Goal: Task Accomplishment & Management: Complete application form

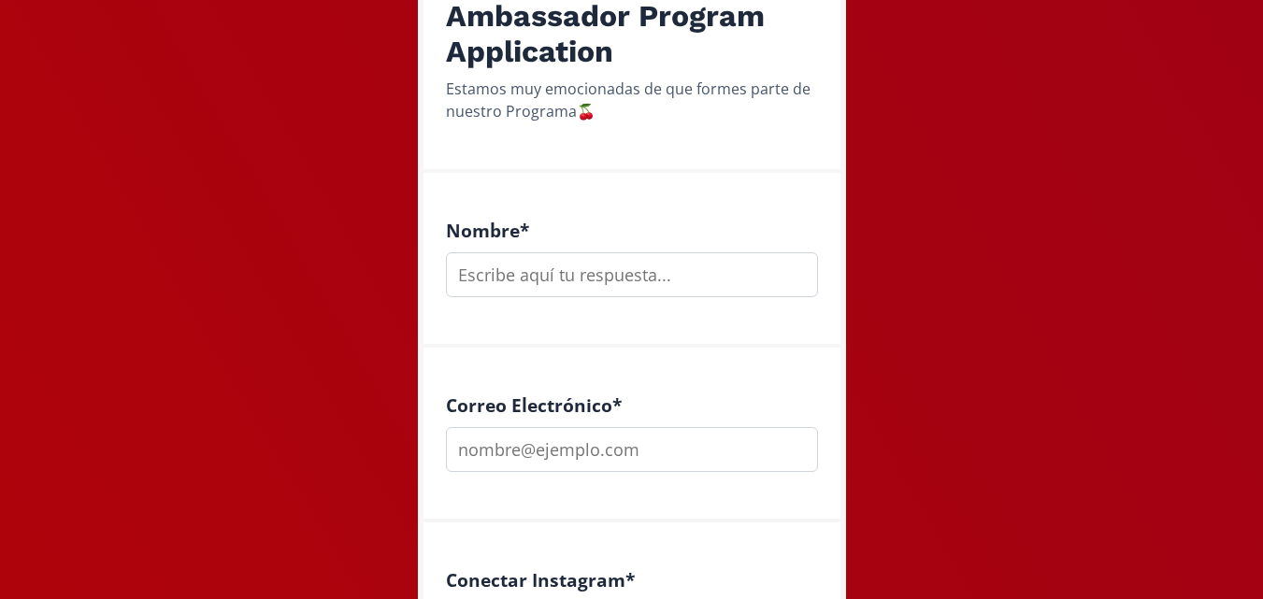
scroll to position [318, 0]
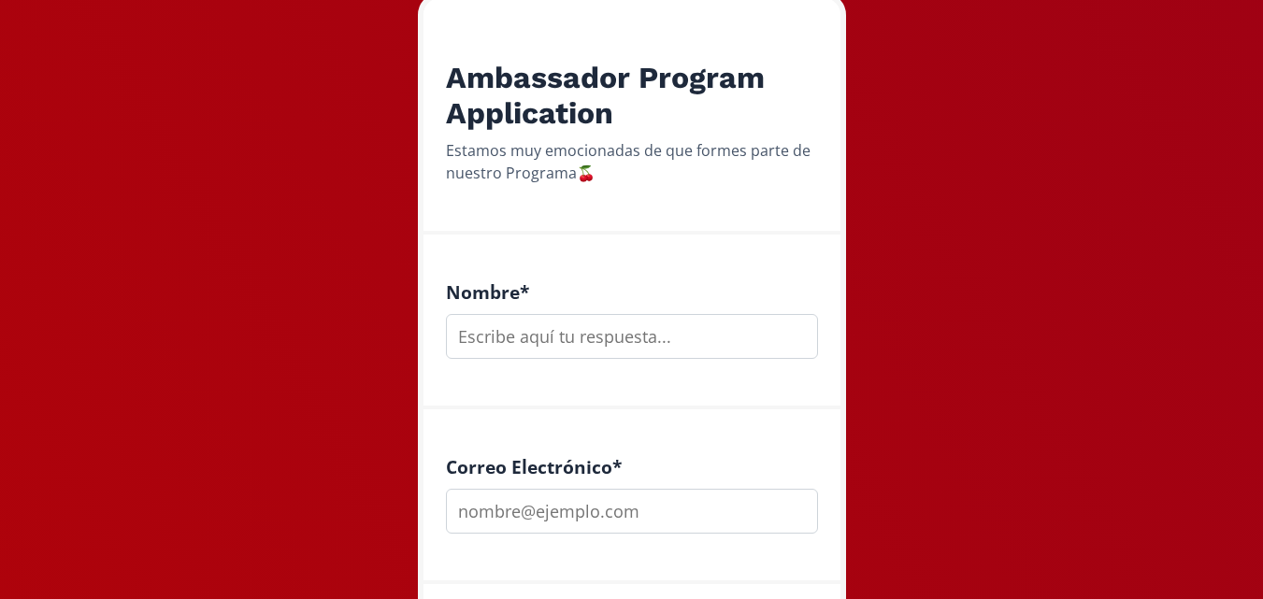
click at [571, 333] on input "text" at bounding box center [632, 336] width 372 height 45
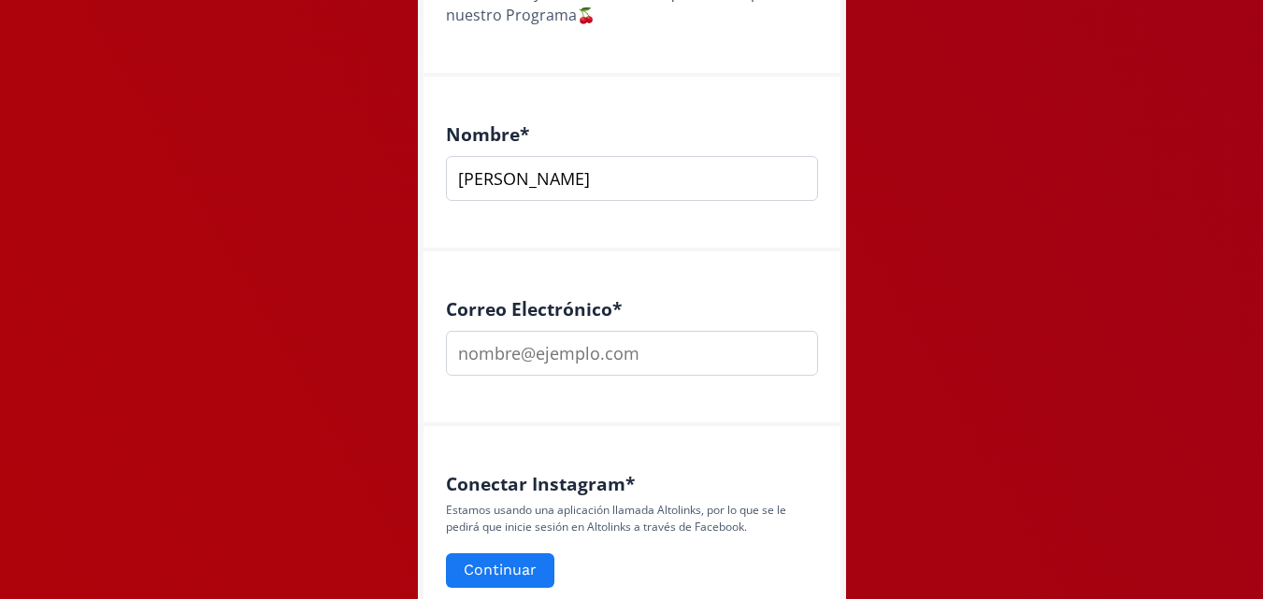
scroll to position [477, 0]
type input "[PERSON_NAME]"
click at [577, 357] on input "email" at bounding box center [632, 352] width 372 height 45
type input "[EMAIL_ADDRESS][DOMAIN_NAME]"
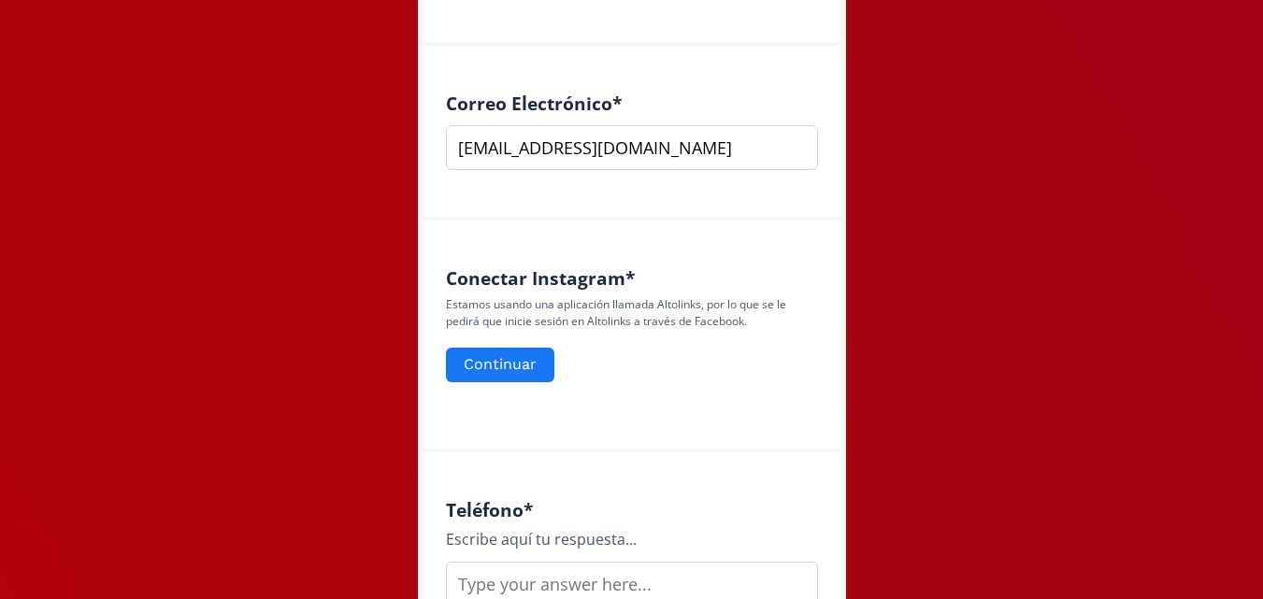
scroll to position [683, 0]
click at [519, 367] on button "Continuar" at bounding box center [500, 364] width 114 height 40
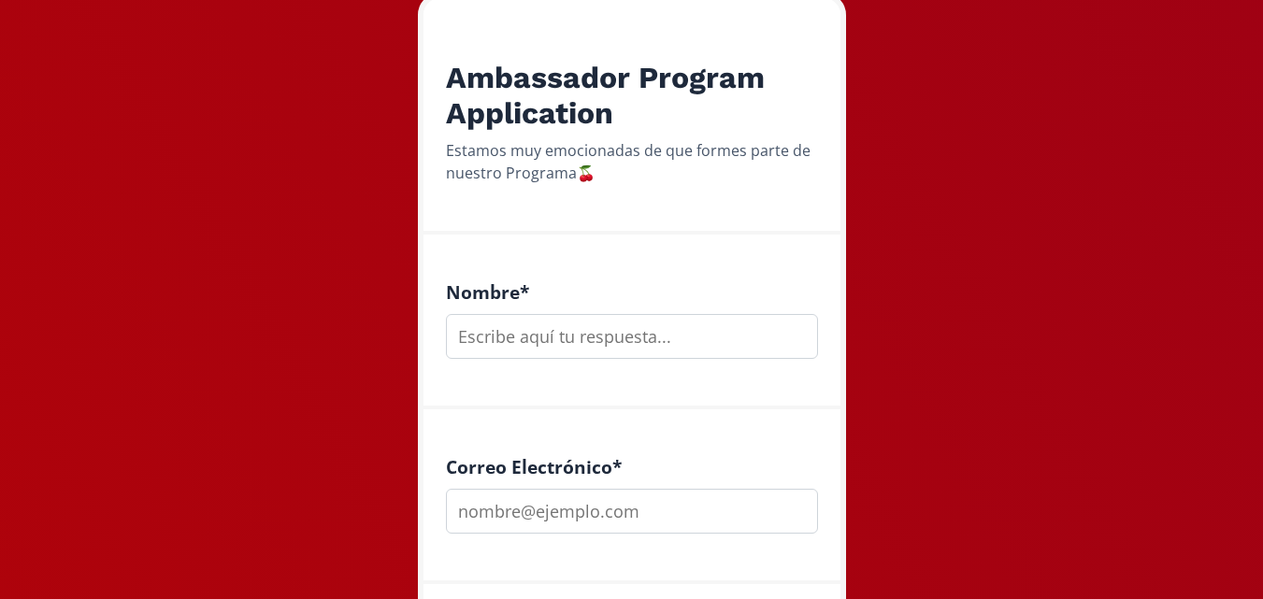
scroll to position [300, 0]
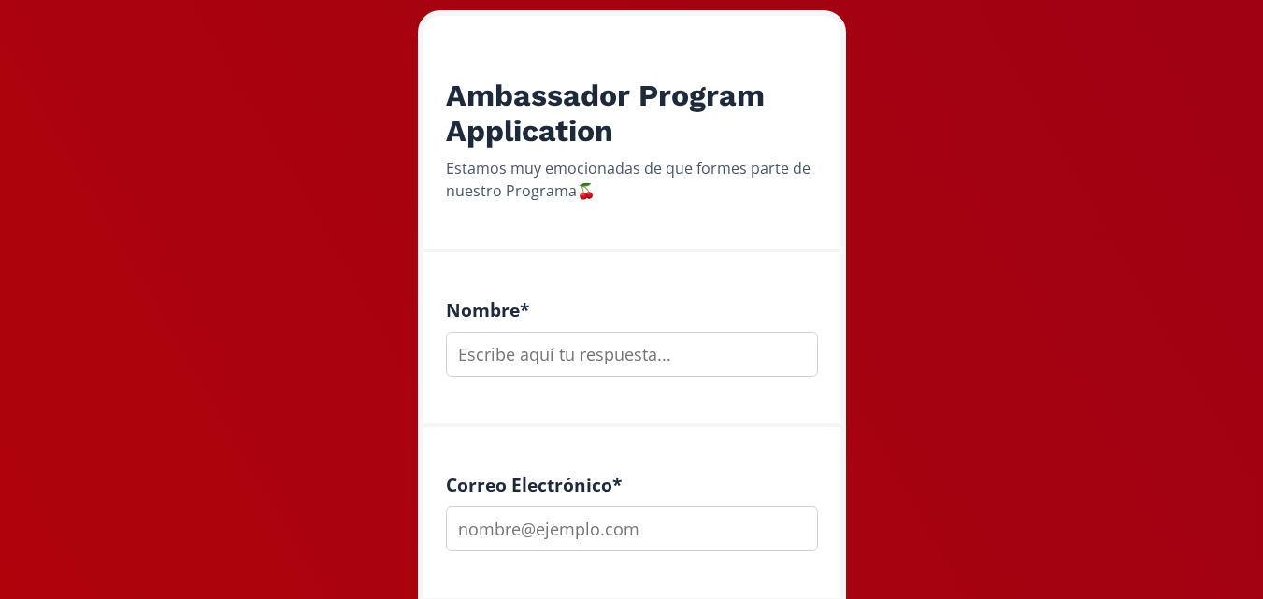
click at [586, 338] on input "text" at bounding box center [632, 354] width 372 height 45
type input "[PERSON_NAME]"
click at [526, 554] on div "Correo Electrónico *" at bounding box center [632, 514] width 417 height 175
click at [520, 539] on input "email" at bounding box center [632, 529] width 372 height 45
type input "[EMAIL_ADDRESS][DOMAIN_NAME]"
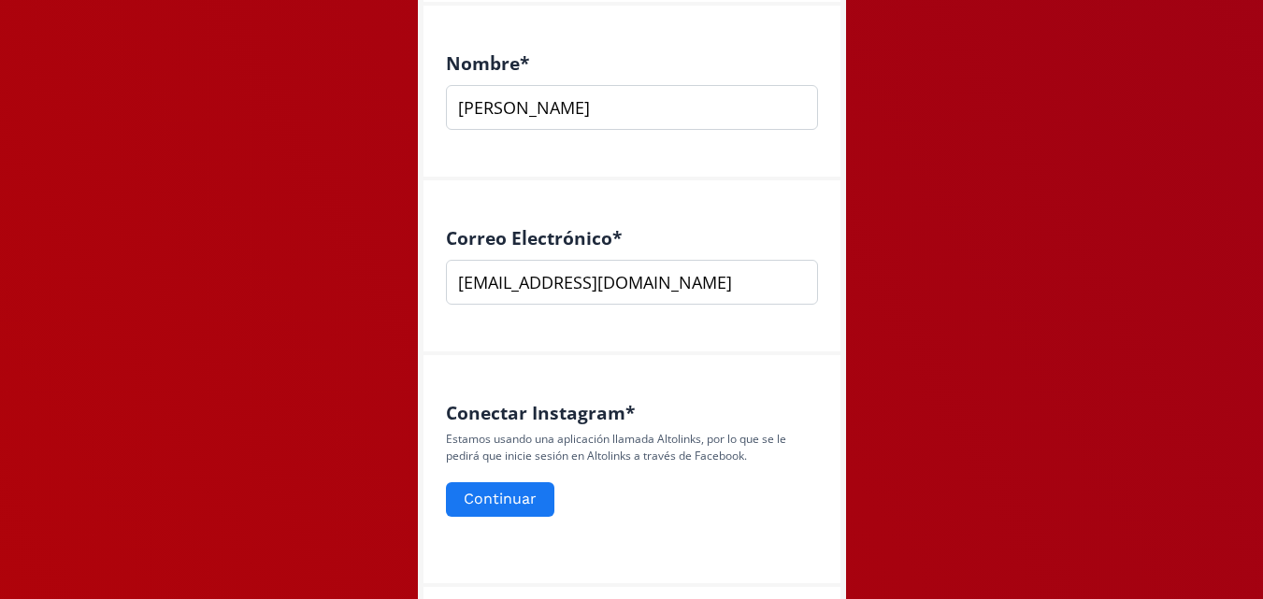
scroll to position [560, 0]
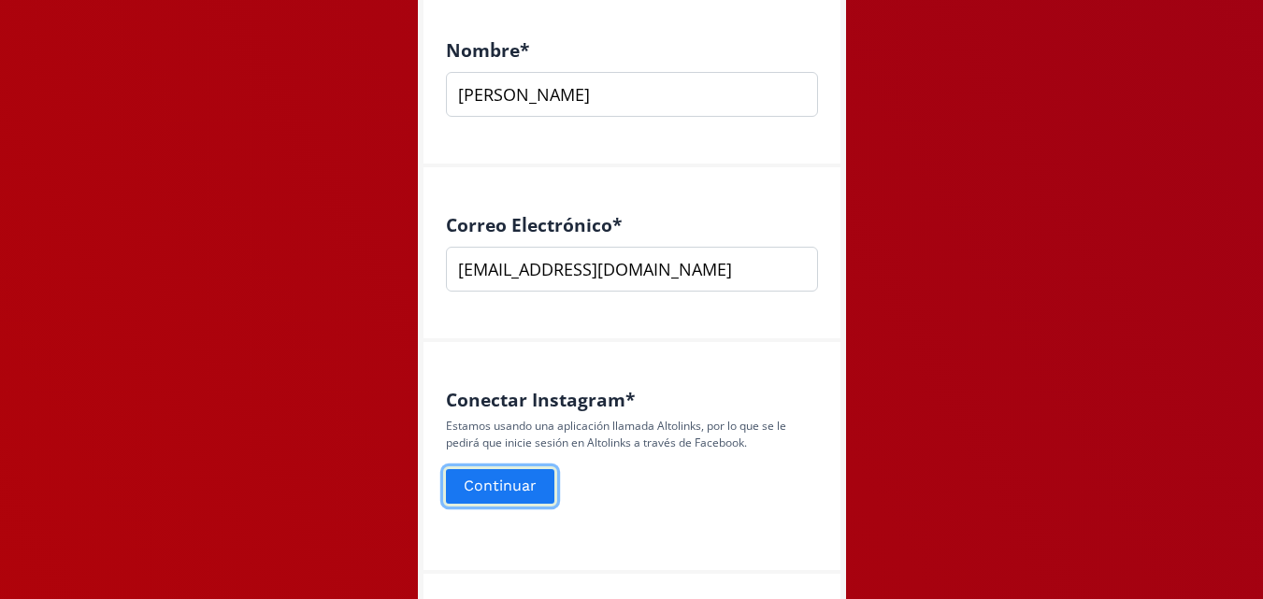
click at [511, 486] on button "Continuar" at bounding box center [500, 487] width 114 height 40
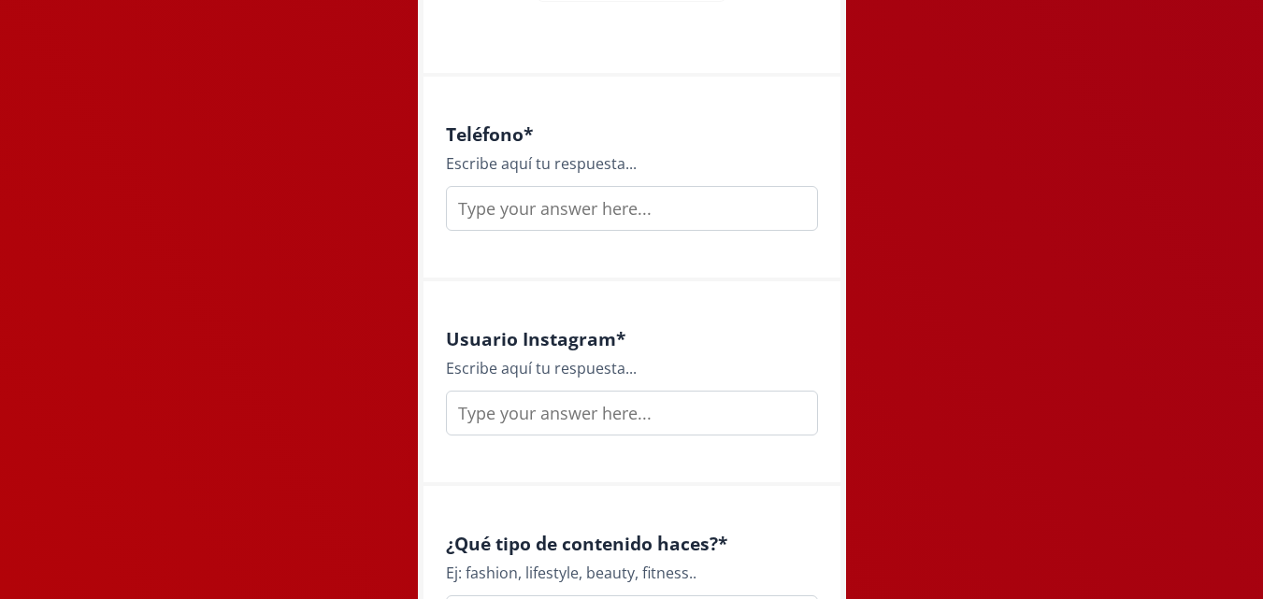
scroll to position [1121, 0]
click at [640, 194] on input "text" at bounding box center [632, 207] width 372 height 45
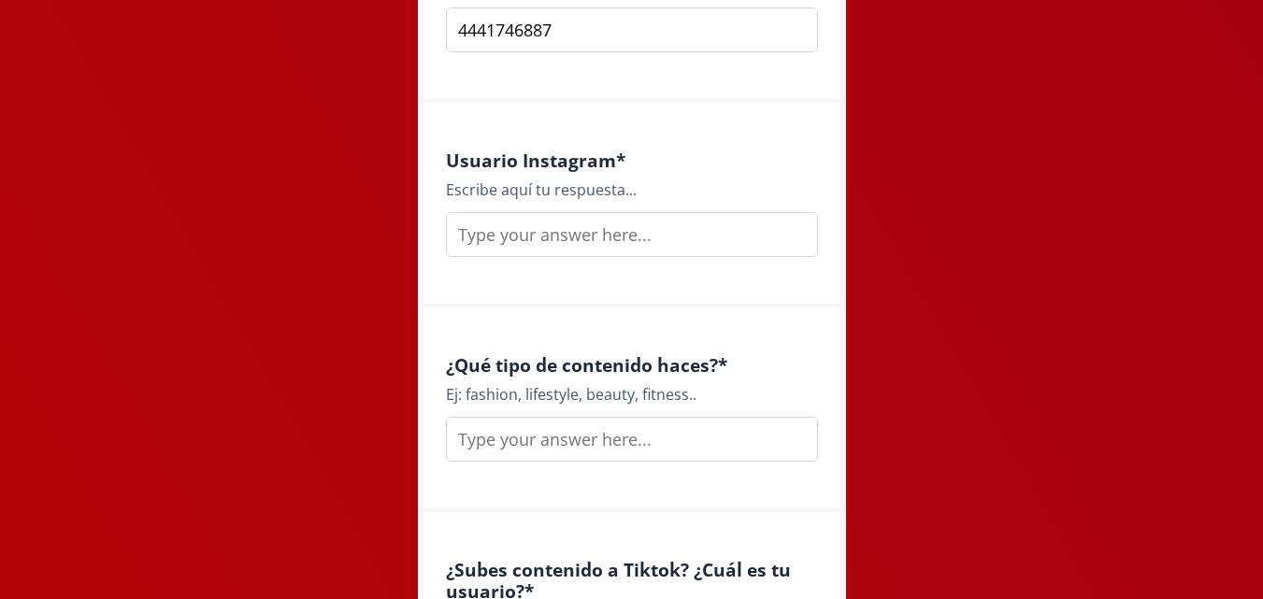
scroll to position [1301, 0]
type input "4441746887"
click at [574, 240] on input "text" at bounding box center [632, 232] width 372 height 45
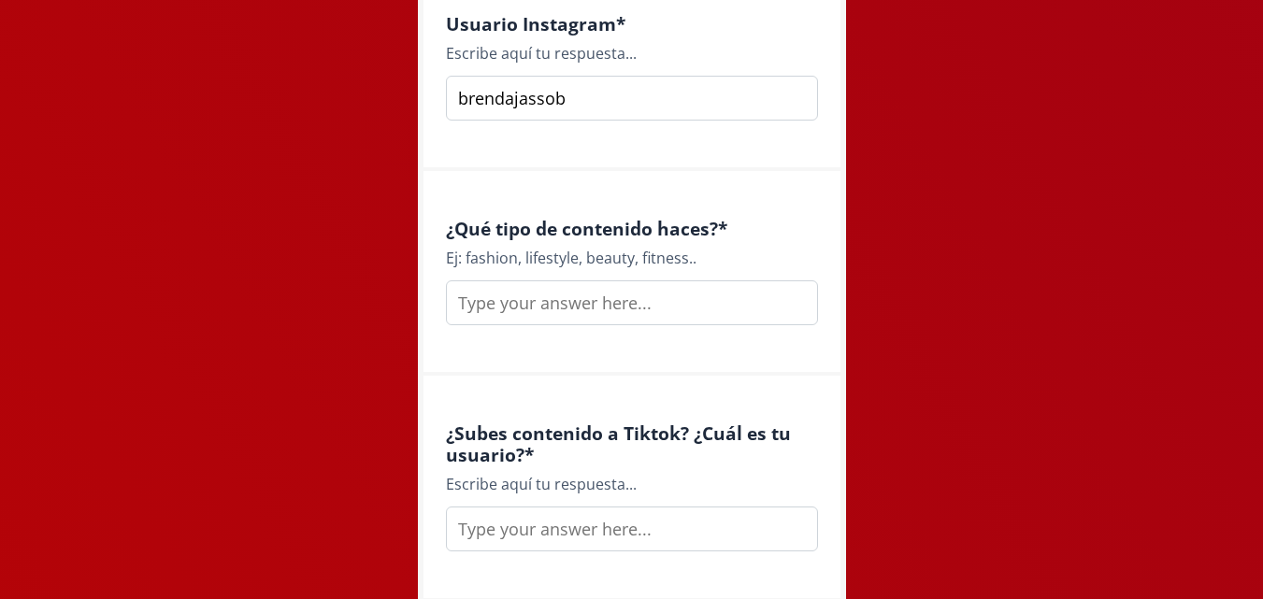
scroll to position [1444, 0]
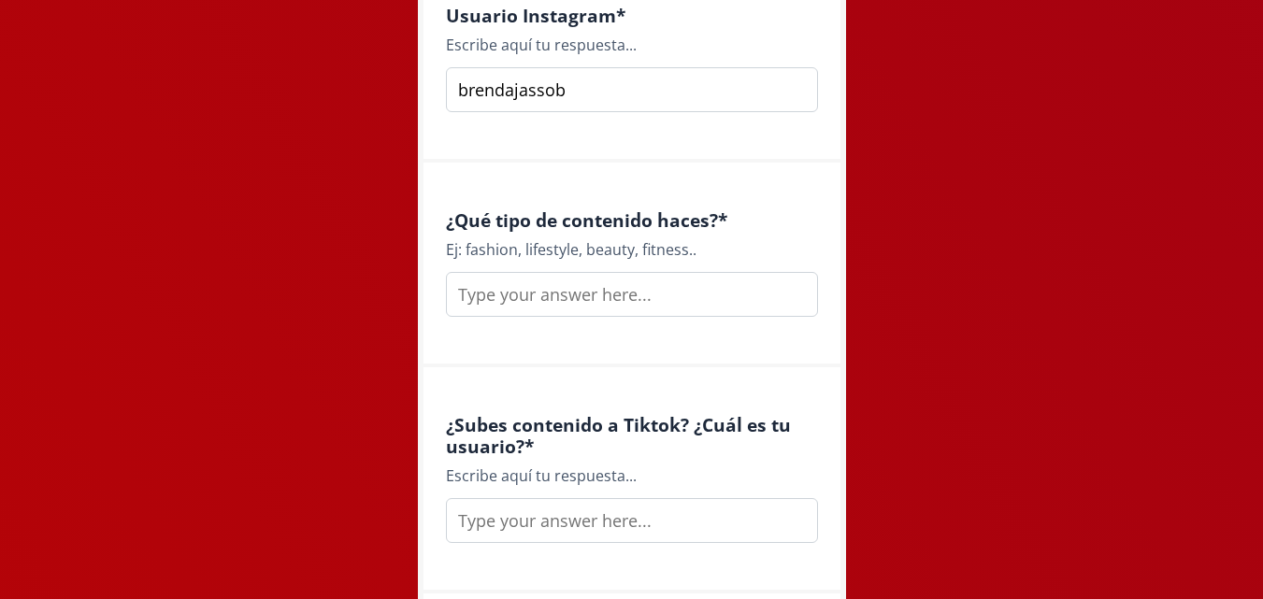
type input "brendajassob"
click at [571, 306] on input "text" at bounding box center [632, 294] width 372 height 45
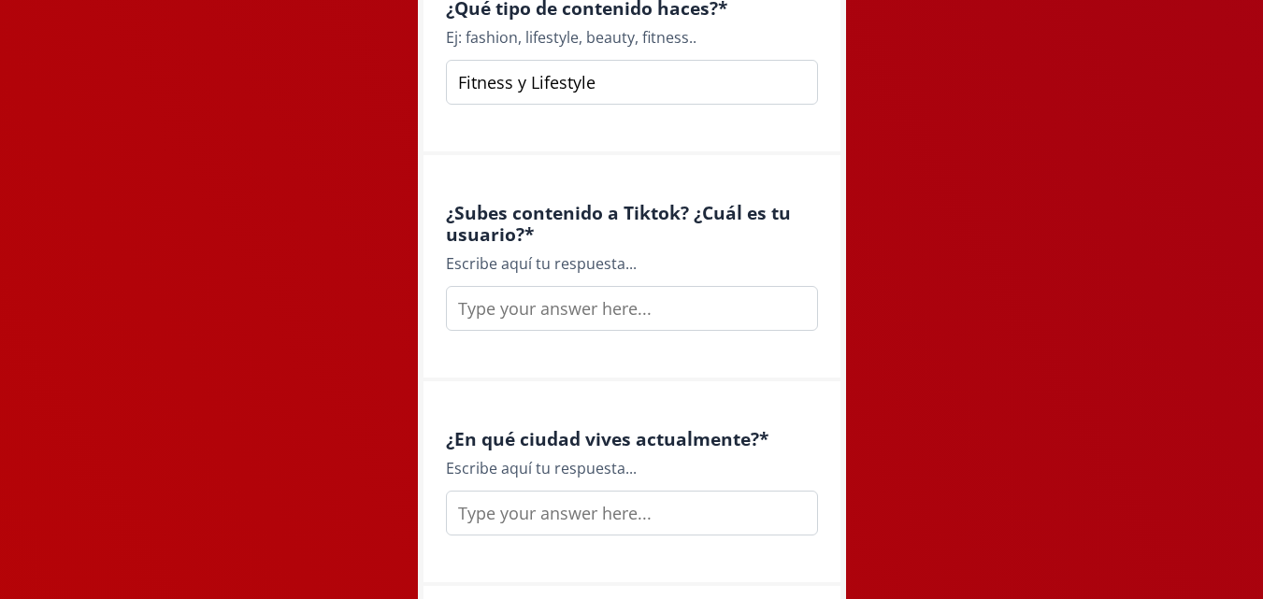
scroll to position [1657, 0]
type input "Fitness y Lifestyle"
click at [561, 309] on input "text" at bounding box center [632, 307] width 372 height 45
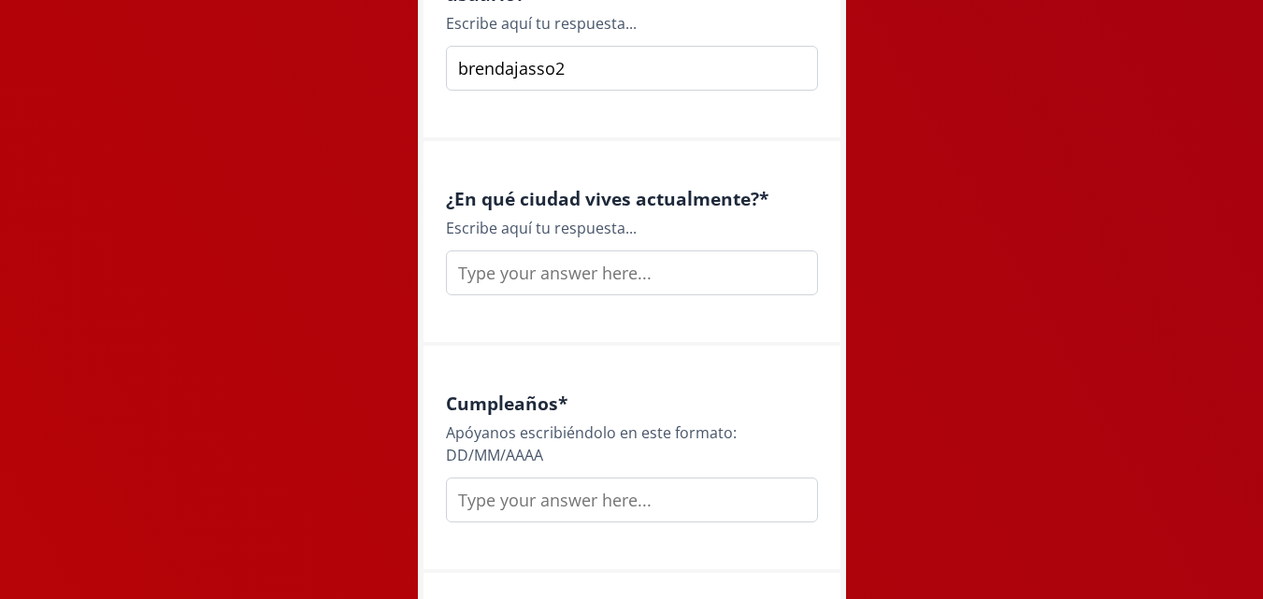
scroll to position [1924, 0]
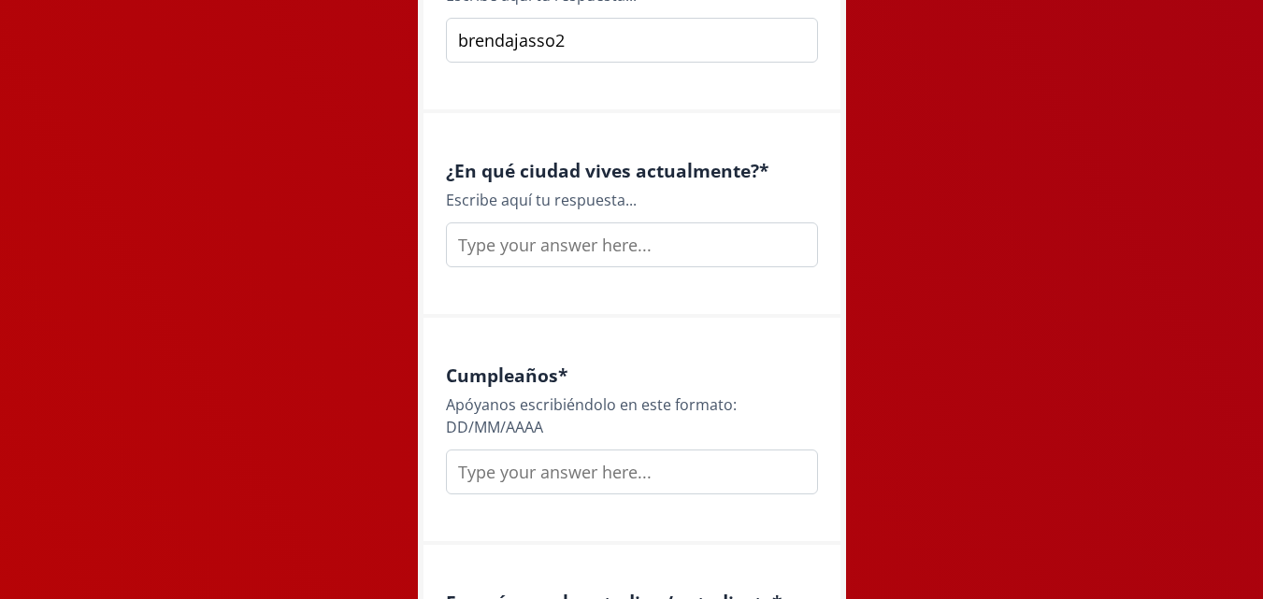
type input "brendajasso2"
click at [528, 252] on input "text" at bounding box center [632, 245] width 372 height 45
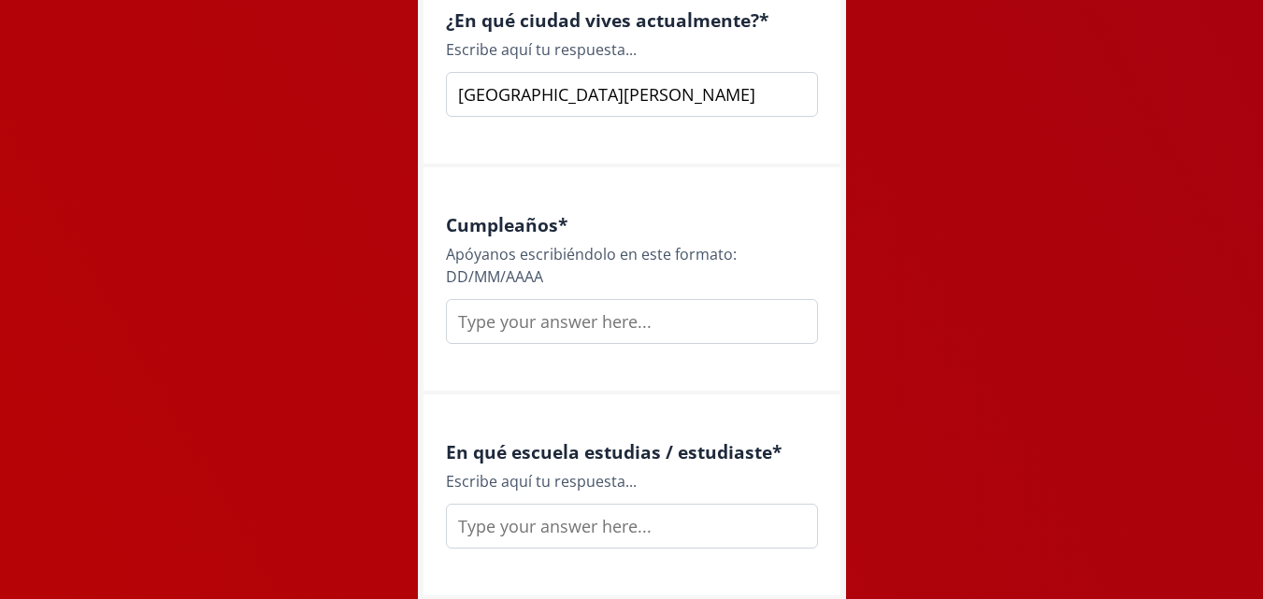
scroll to position [2076, 0]
type input "San Luis Potosí"
click at [516, 303] on input "text" at bounding box center [632, 320] width 372 height 45
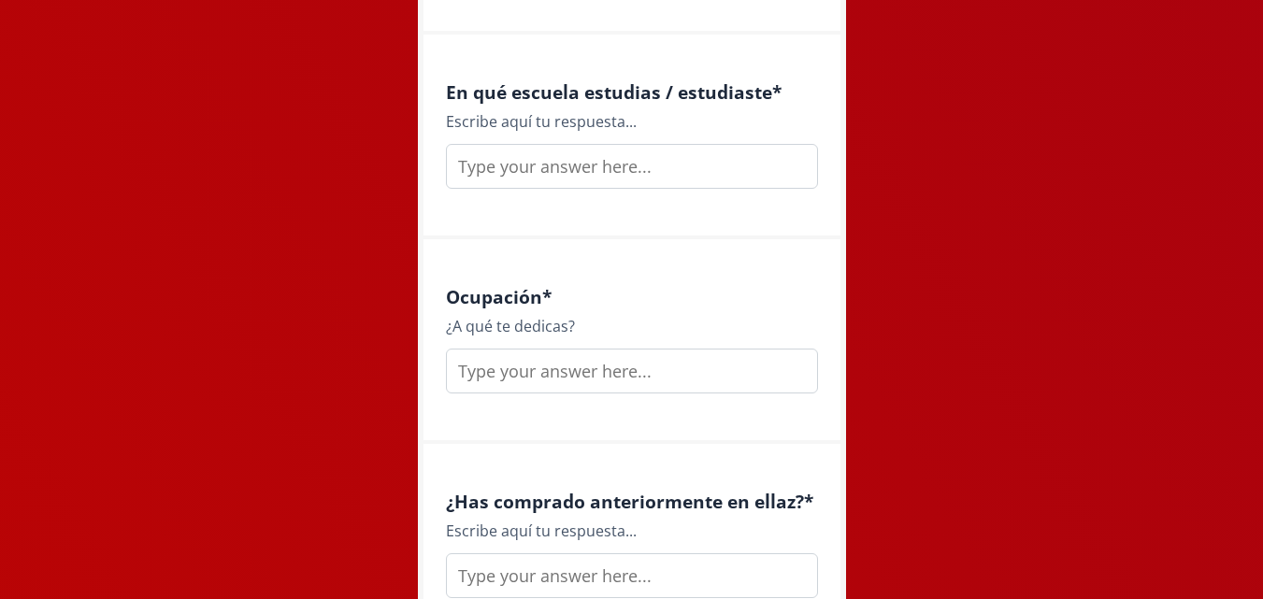
type input "06/11/2000"
click at [542, 174] on input "text" at bounding box center [632, 166] width 372 height 45
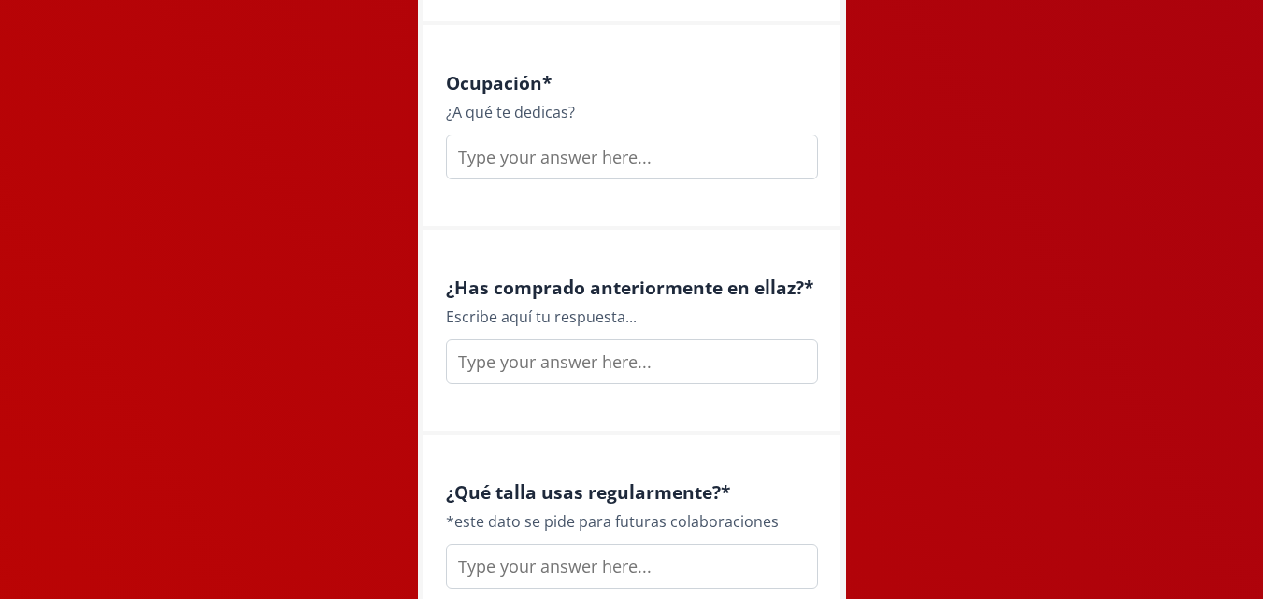
scroll to position [2650, 0]
type input "Tecnológico de Monterrey"
click at [535, 162] on input "text" at bounding box center [632, 156] width 372 height 45
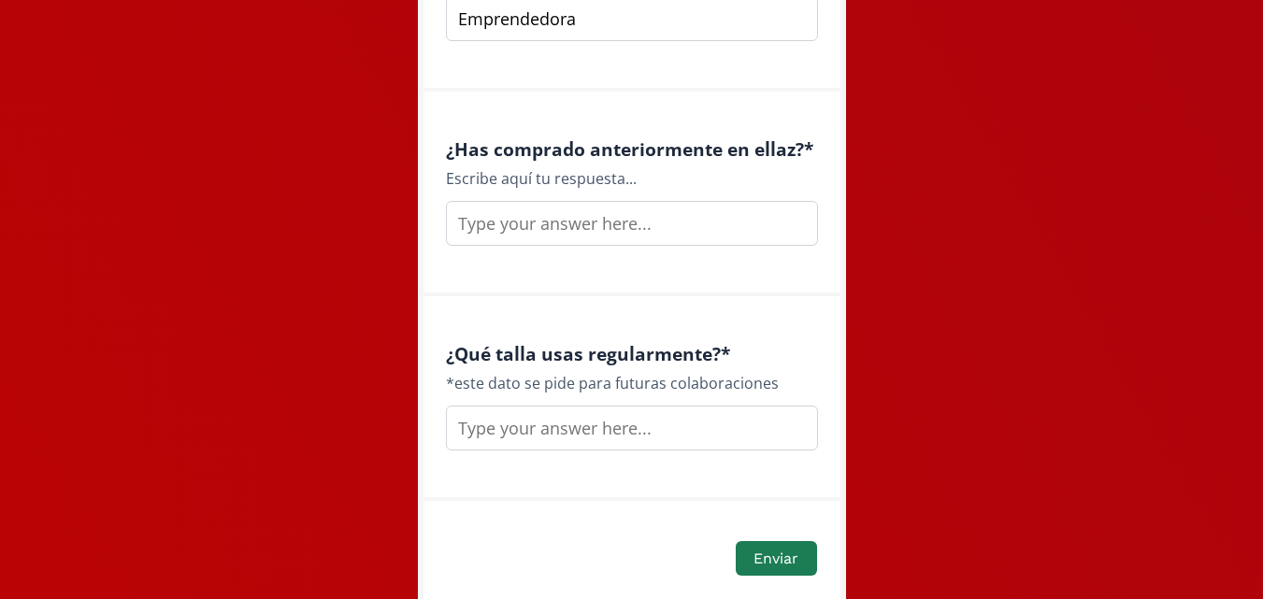
scroll to position [2788, 0]
type input "Emprendedora"
click at [546, 236] on input "text" at bounding box center [632, 222] width 372 height 45
type input "No"
click at [561, 424] on input "text" at bounding box center [632, 427] width 372 height 45
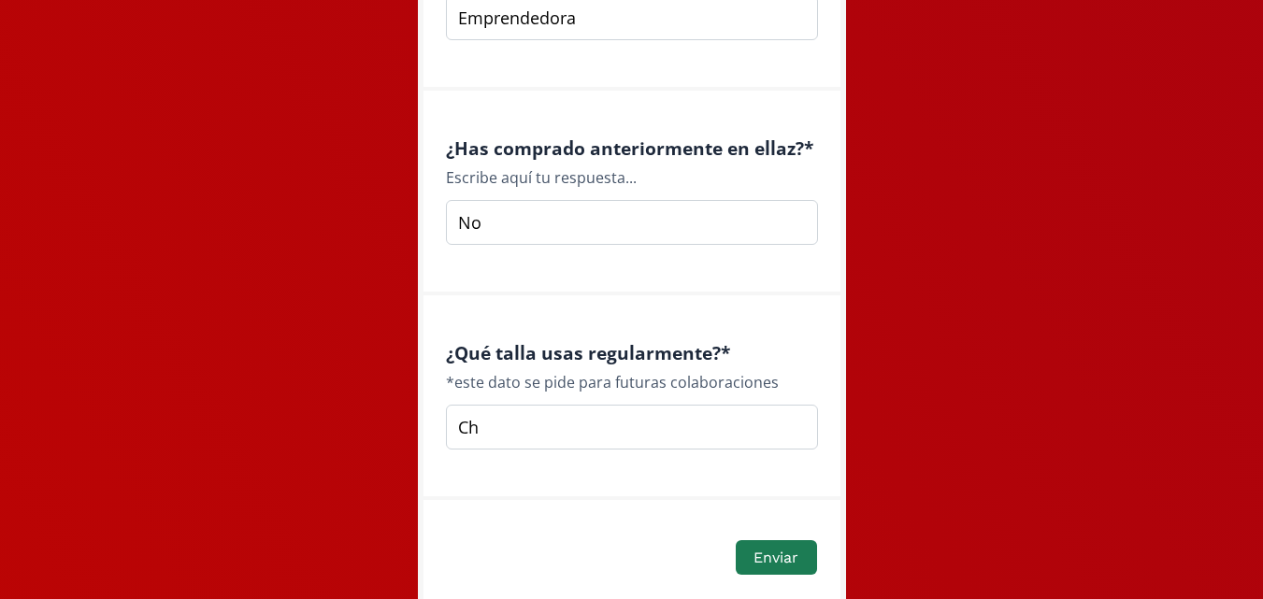
type input "C"
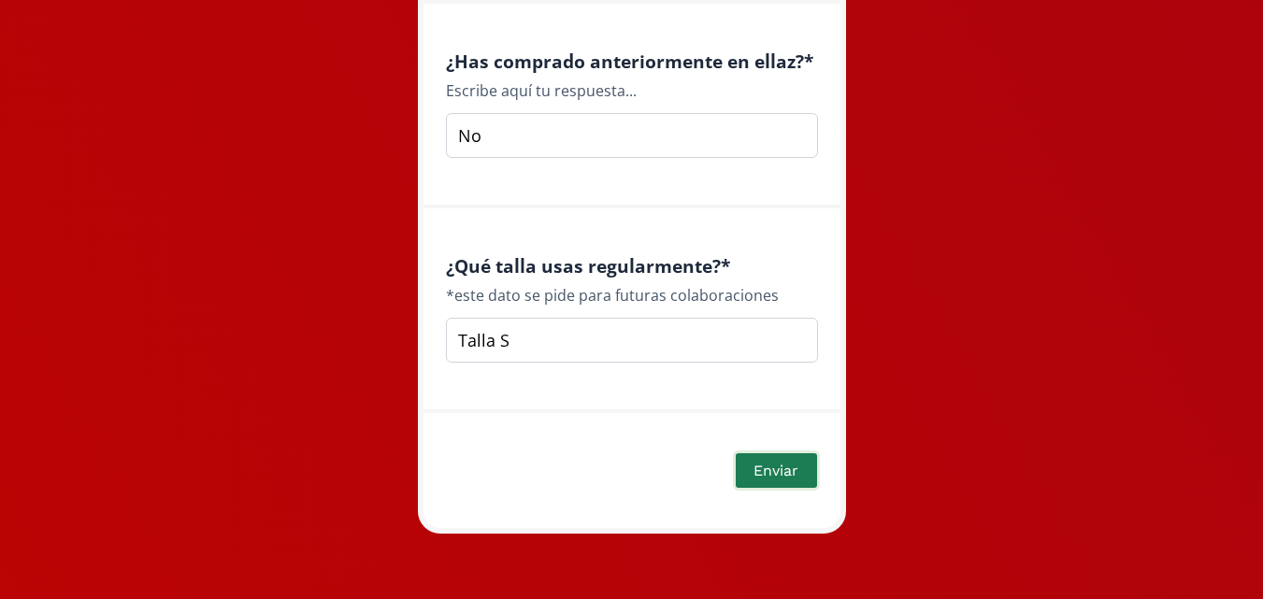
type input "Talla S"
click at [772, 468] on button "Enviar" at bounding box center [776, 471] width 86 height 40
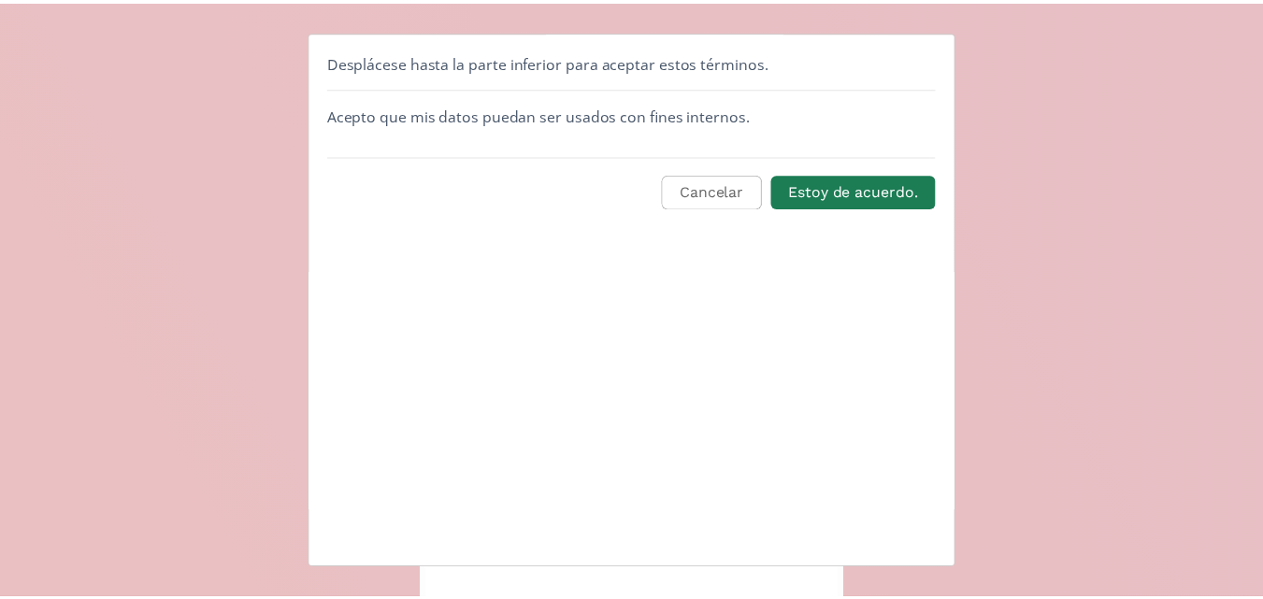
scroll to position [95, 0]
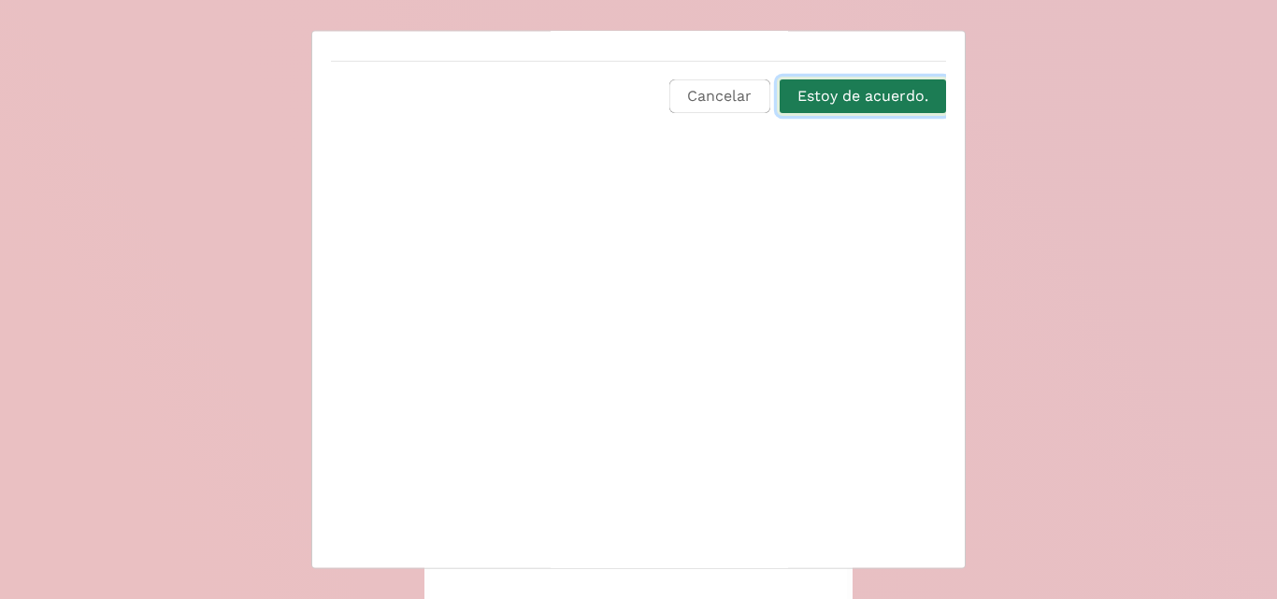
click at [857, 85] on button "Estoy de acuerdo." at bounding box center [863, 96] width 172 height 40
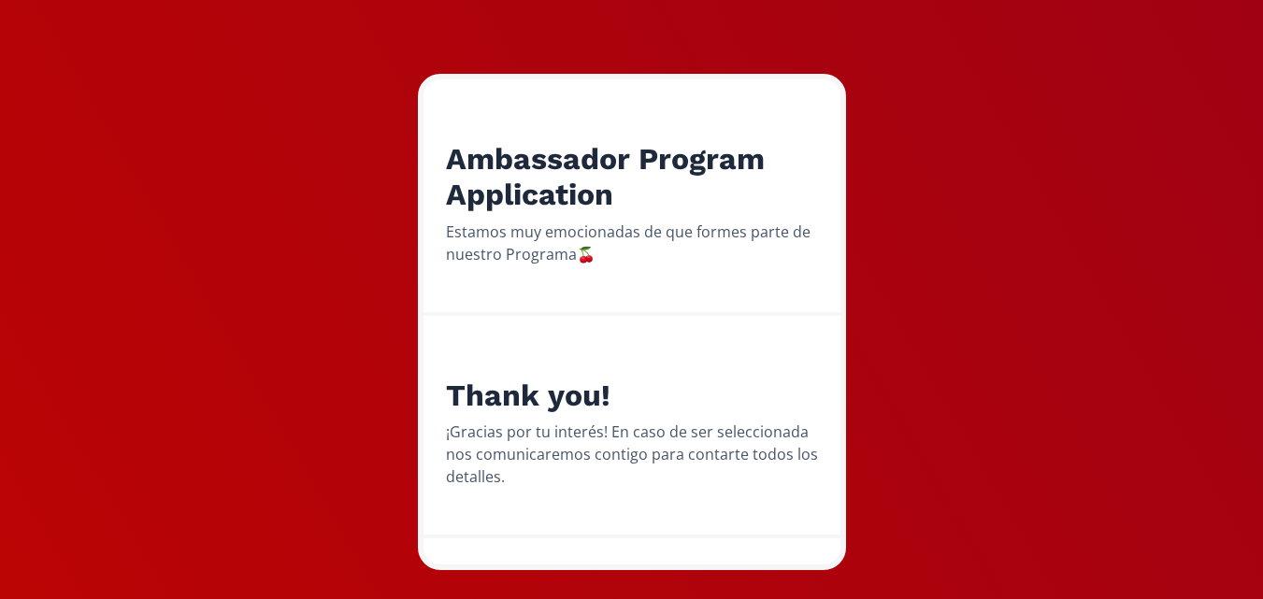
scroll to position [236, 0]
